Goal: Find specific page/section: Find specific page/section

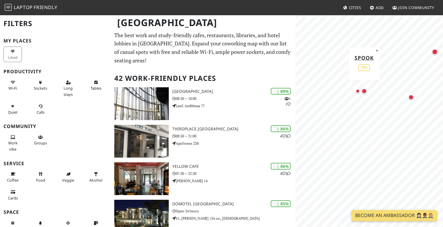
click at [365, 91] on div "Map marker" at bounding box center [363, 90] width 5 height 5
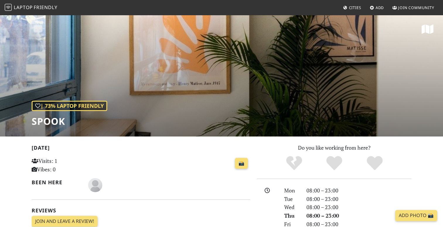
click at [46, 116] on h1 "Spook" at bounding box center [70, 121] width 76 height 11
copy h1 "Spook"
